Goal: Task Accomplishment & Management: Manage account settings

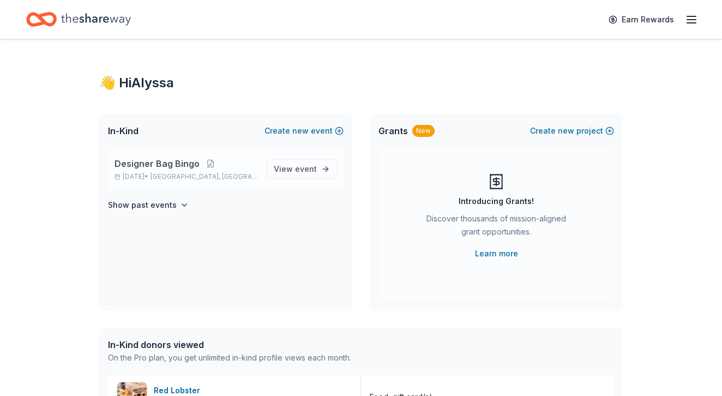
click at [193, 173] on span "[GEOGRAPHIC_DATA], [GEOGRAPHIC_DATA]" at bounding box center [203, 176] width 107 height 9
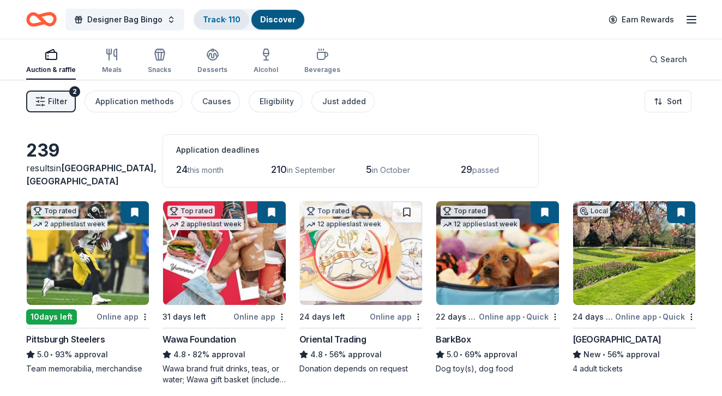
click at [219, 17] on link "Track · 110" at bounding box center [222, 19] width 38 height 9
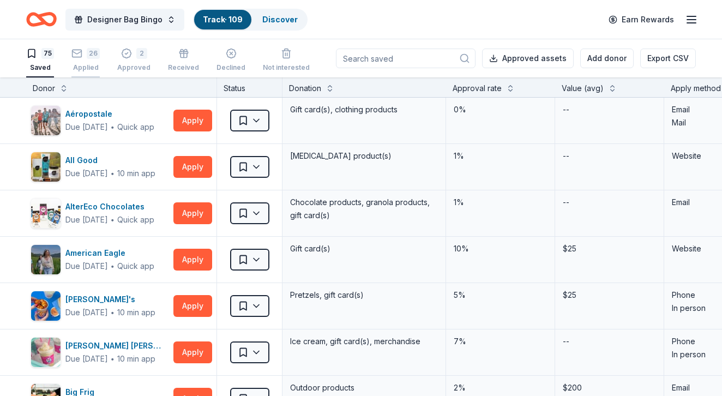
click at [86, 68] on div "Applied" at bounding box center [85, 67] width 28 height 9
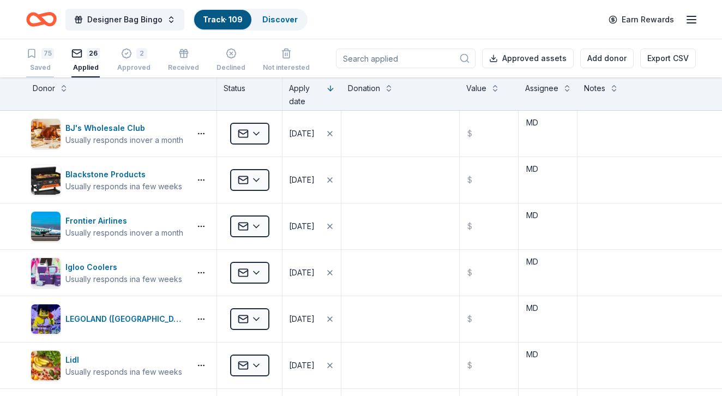
click at [40, 71] on div "Saved" at bounding box center [40, 67] width 28 height 9
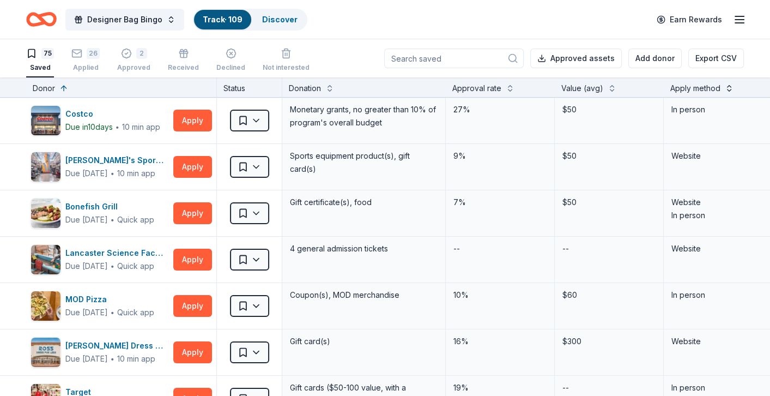
click at [721, 89] on button at bounding box center [729, 87] width 9 height 11
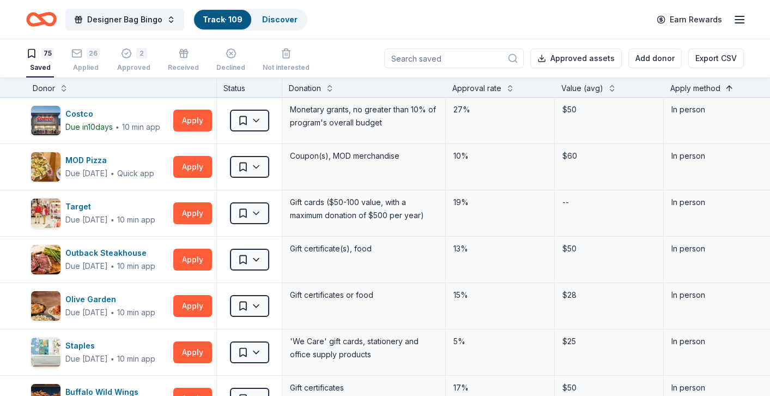
click at [721, 89] on button at bounding box center [729, 87] width 9 height 11
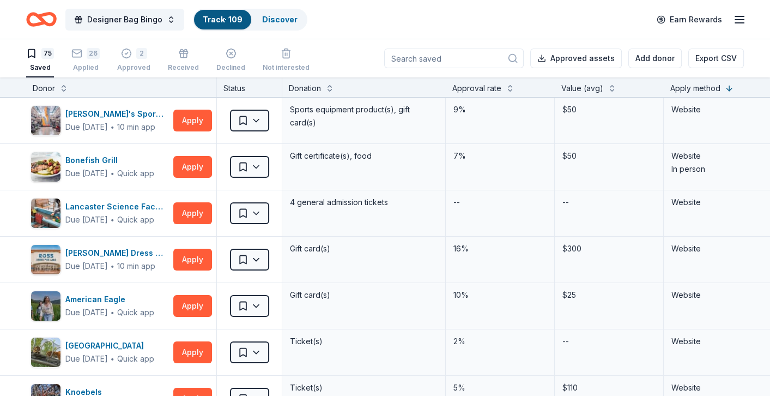
click at [214, 20] on link "Track · 109" at bounding box center [223, 19] width 40 height 9
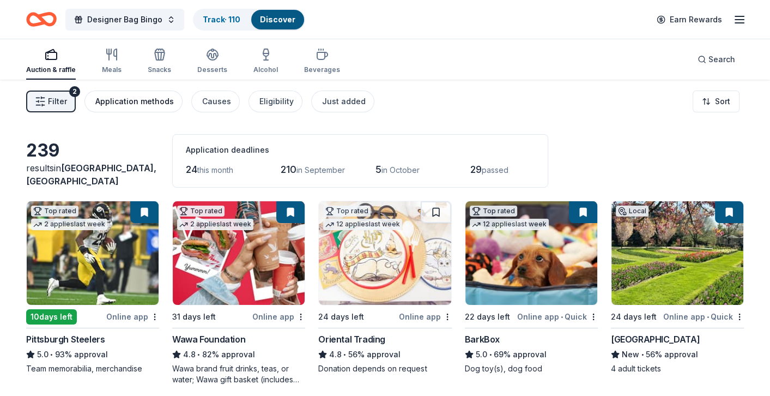
click at [129, 96] on div "Application methods" at bounding box center [134, 101] width 78 height 13
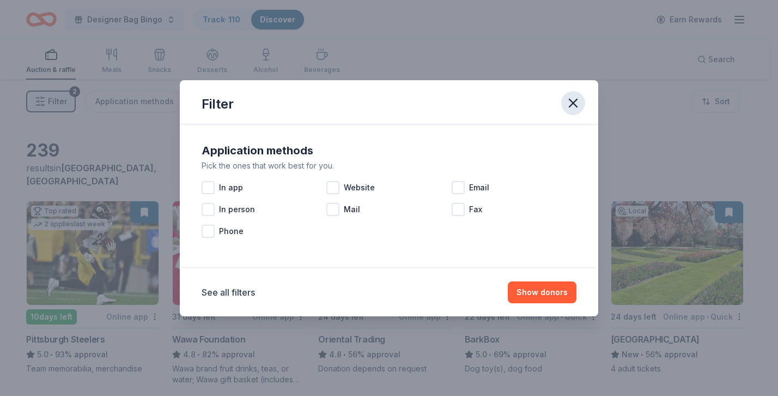
click at [569, 99] on icon "button" at bounding box center [573, 103] width 8 height 8
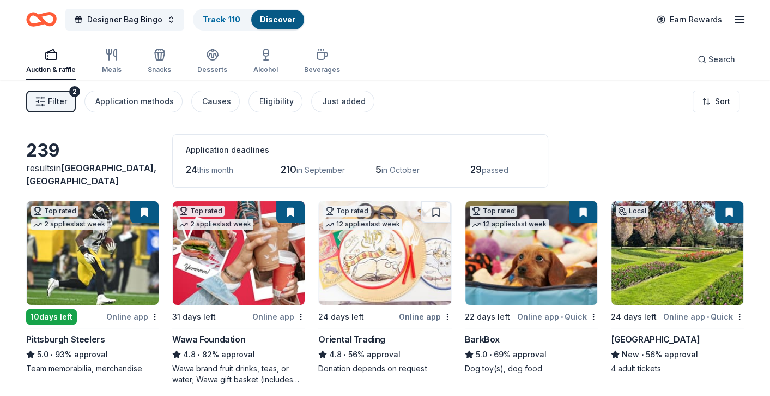
click at [56, 66] on div "Auction & raffle" at bounding box center [51, 69] width 50 height 9
click at [219, 16] on link "Track · 110" at bounding box center [222, 19] width 38 height 9
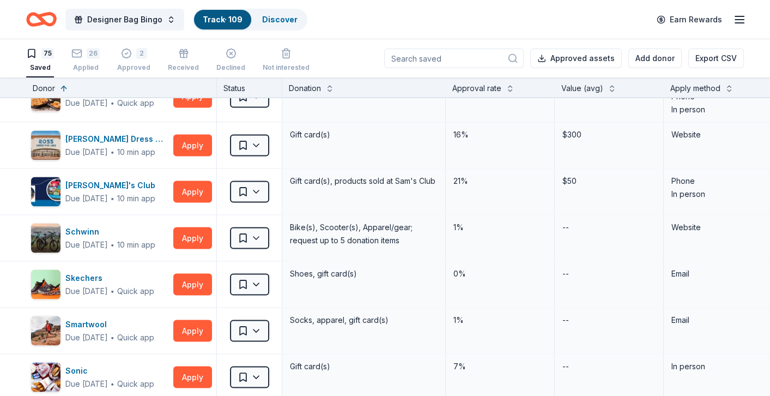
scroll to position [1885, 0]
